Goal: Task Accomplishment & Management: Use online tool/utility

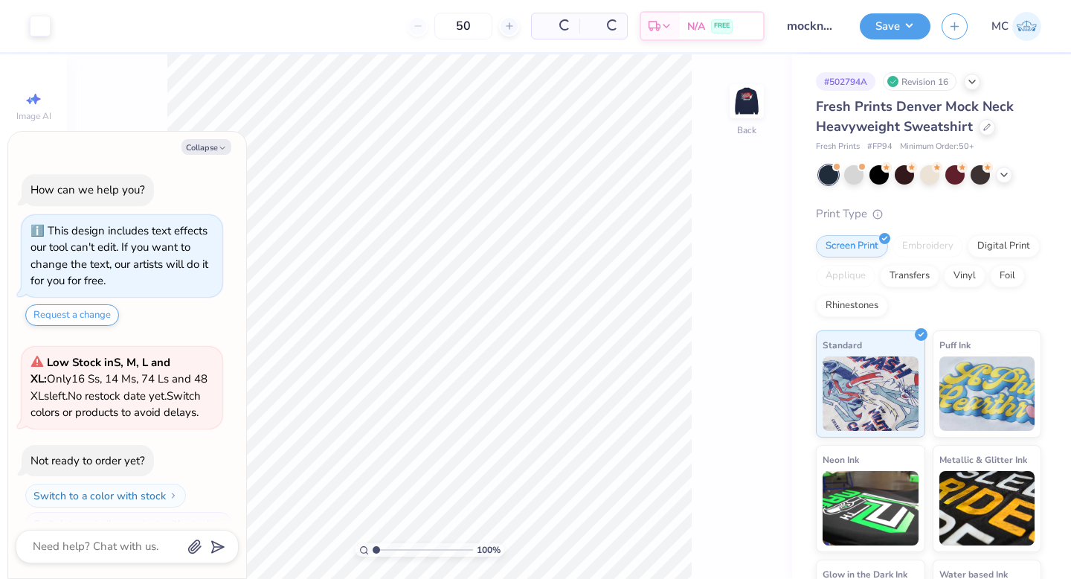
scroll to position [25, 0]
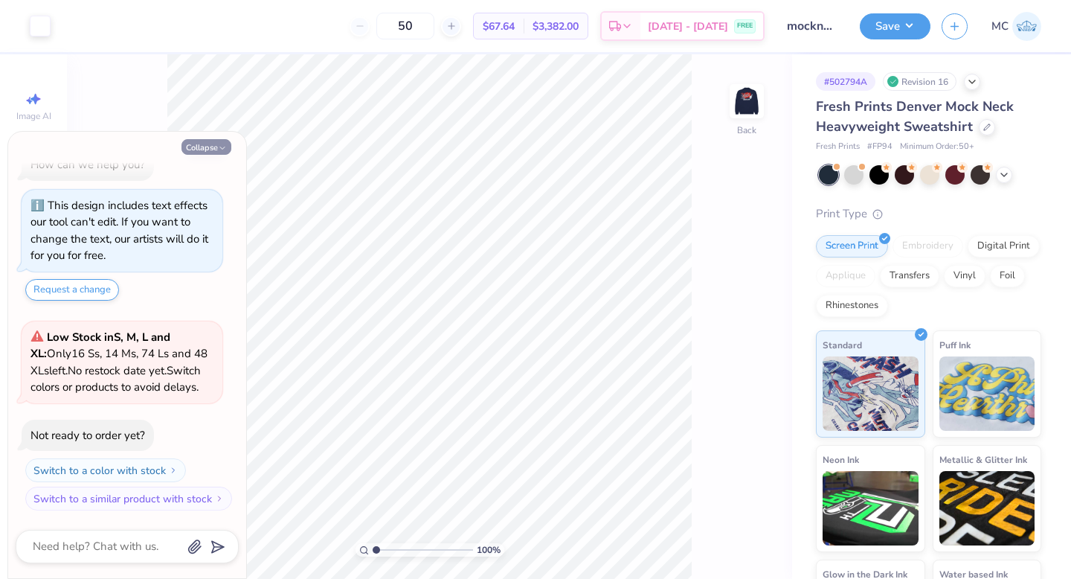
click at [215, 149] on button "Collapse" at bounding box center [207, 147] width 50 height 16
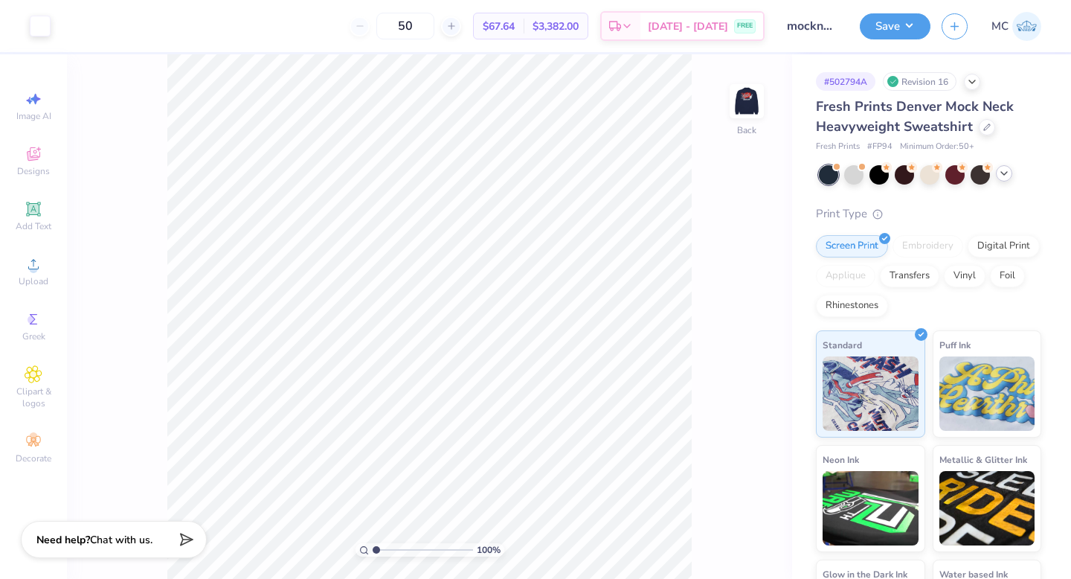
click at [1004, 174] on polyline at bounding box center [1004, 173] width 6 height 3
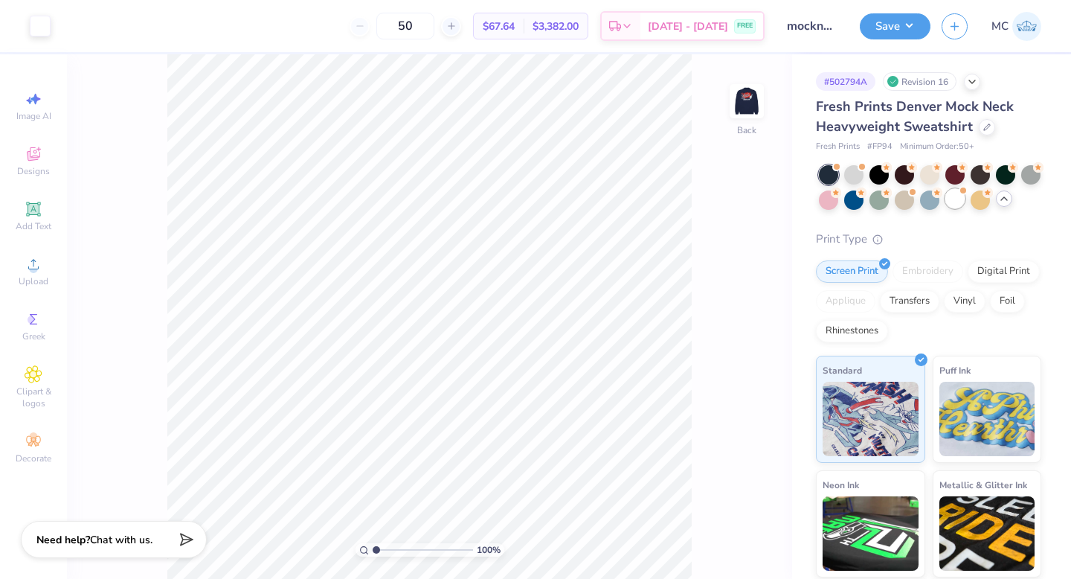
click at [948, 200] on div at bounding box center [955, 198] width 19 height 19
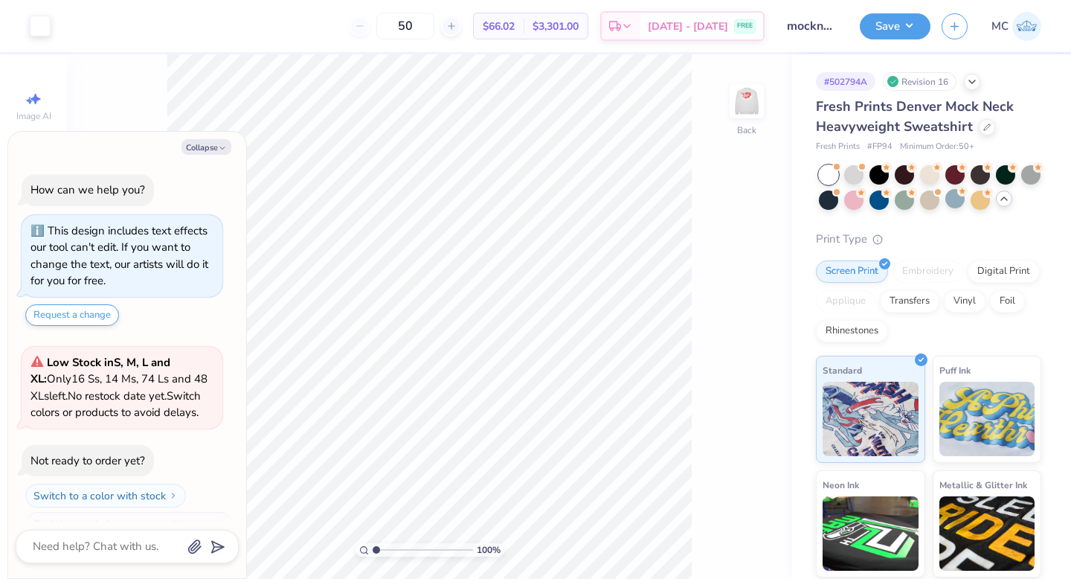
scroll to position [252, 0]
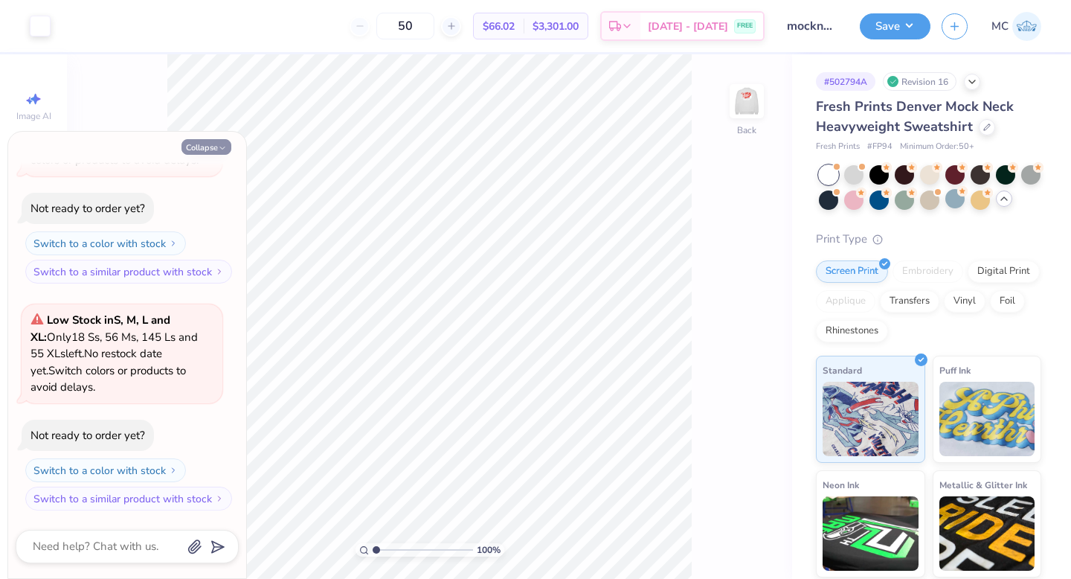
click at [202, 144] on button "Collapse" at bounding box center [207, 147] width 50 height 16
type textarea "x"
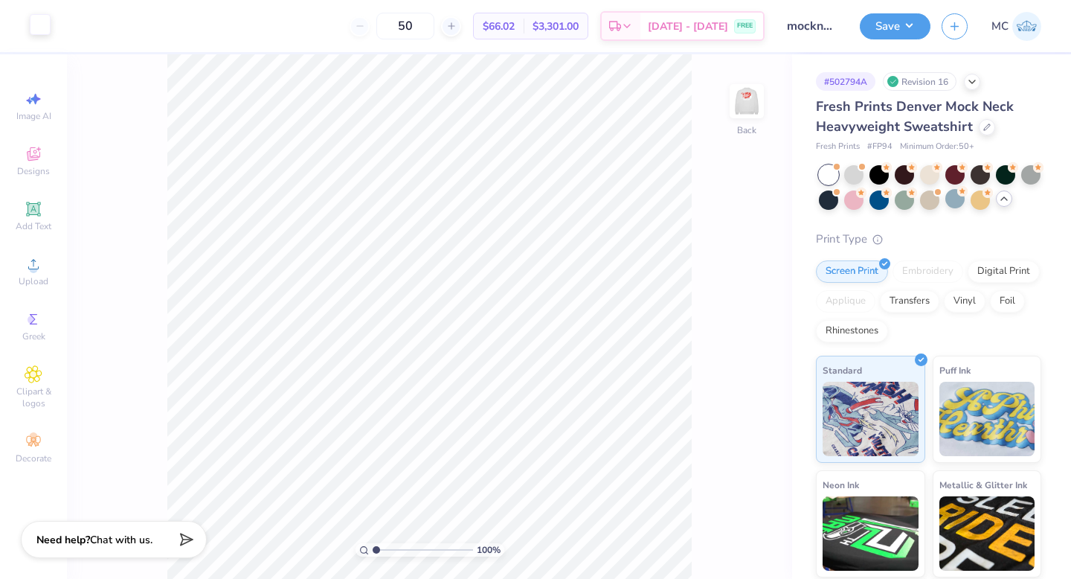
click at [38, 29] on div at bounding box center [40, 24] width 21 height 21
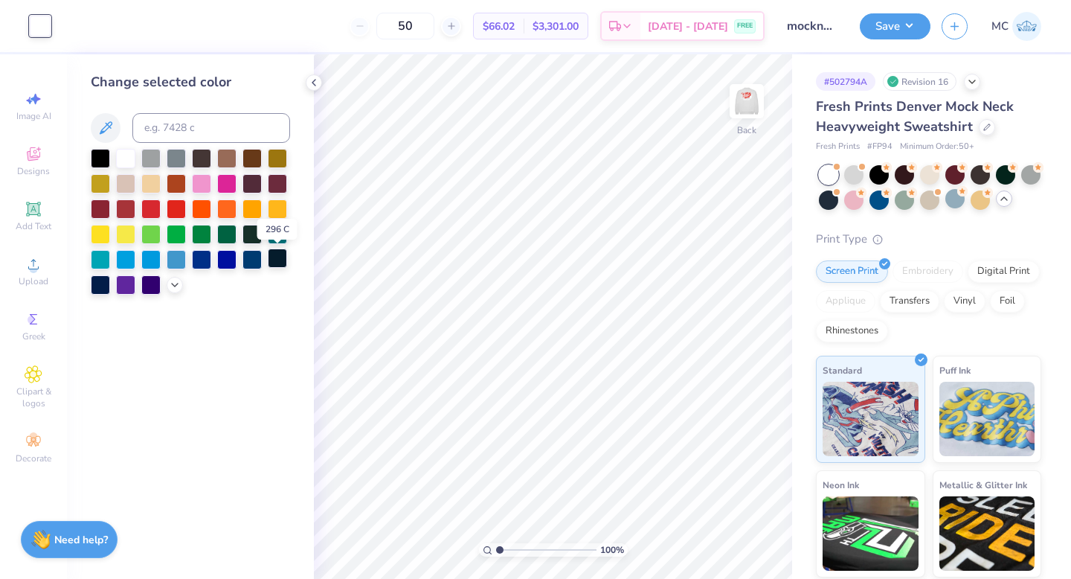
click at [276, 260] on div at bounding box center [277, 257] width 19 height 19
click at [94, 287] on div at bounding box center [100, 283] width 19 height 19
click at [101, 283] on div at bounding box center [100, 283] width 19 height 19
click at [749, 103] on img at bounding box center [747, 101] width 60 height 60
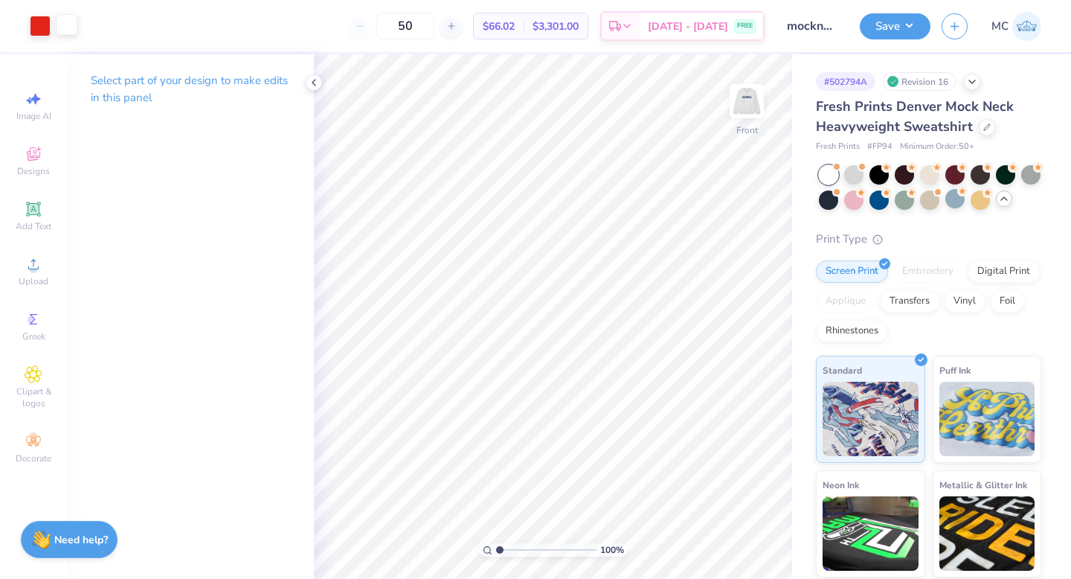
click at [68, 25] on div at bounding box center [67, 24] width 21 height 21
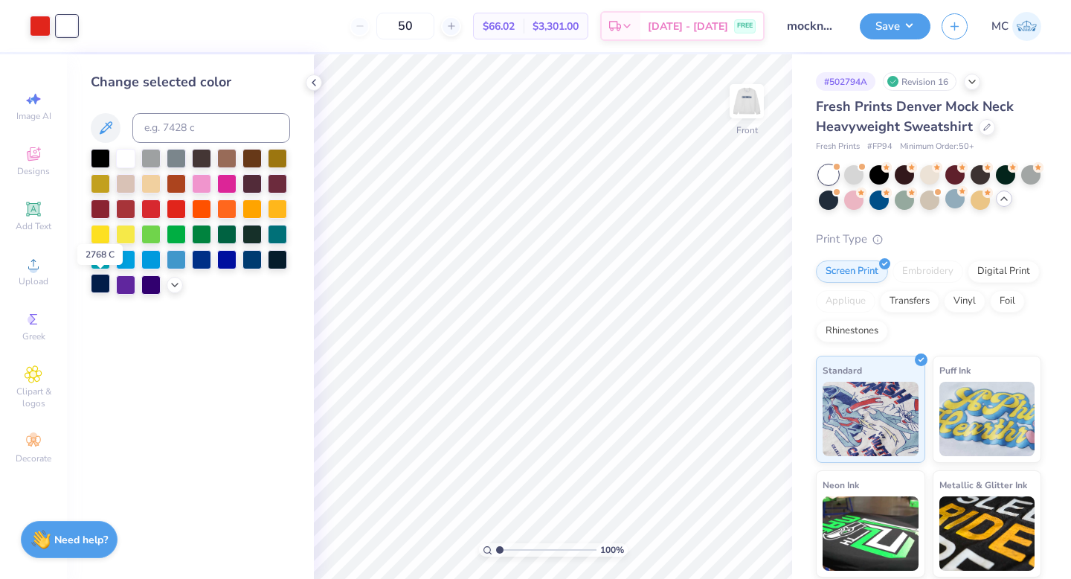
click at [104, 288] on div at bounding box center [100, 283] width 19 height 19
click at [889, 25] on button "Save" at bounding box center [895, 24] width 71 height 26
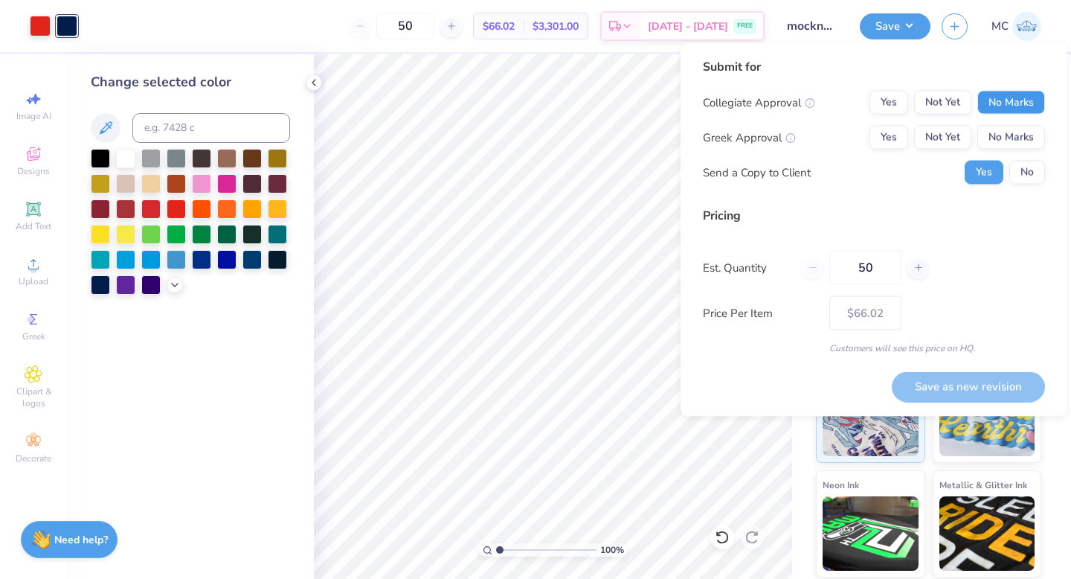
click at [1013, 93] on button "No Marks" at bounding box center [1012, 103] width 68 height 24
click at [884, 138] on button "Yes" at bounding box center [889, 138] width 39 height 24
click at [939, 386] on button "Save as new revision" at bounding box center [968, 386] width 153 height 31
type input "$66.02"
